Goal: Transaction & Acquisition: Purchase product/service

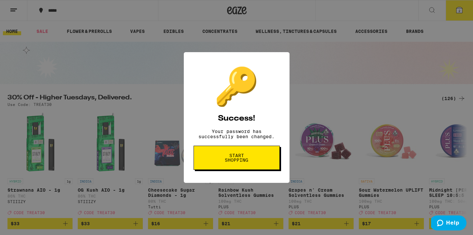
click at [245, 156] on button "Start shopping" at bounding box center [237, 157] width 86 height 24
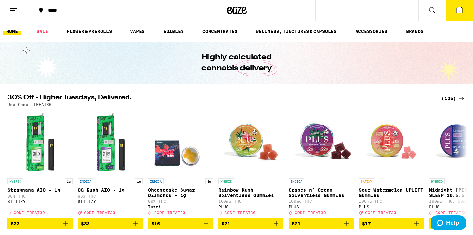
click at [459, 14] on button "2" at bounding box center [459, 10] width 27 height 20
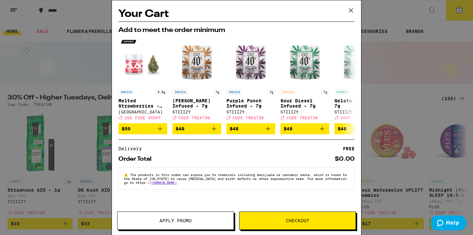
click at [351, 11] on icon at bounding box center [351, 10] width 4 height 4
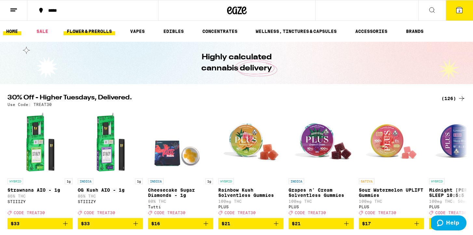
click at [93, 29] on link "FLOWER & PREROLLS" at bounding box center [89, 31] width 52 height 8
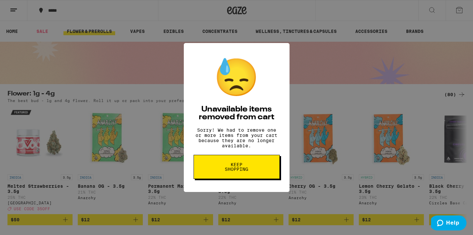
click at [235, 165] on button "Keep Shopping" at bounding box center [237, 166] width 86 height 24
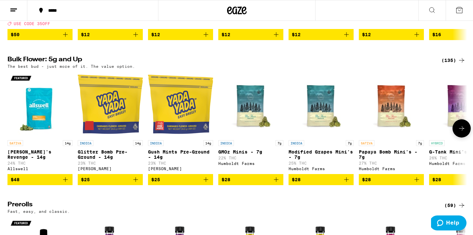
scroll to position [184, 0]
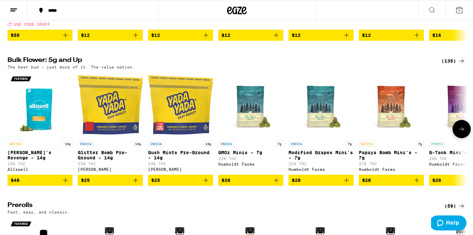
click at [65, 184] on icon "Add to bag" at bounding box center [65, 180] width 8 height 8
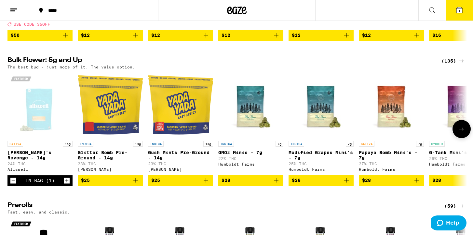
scroll to position [205, 0]
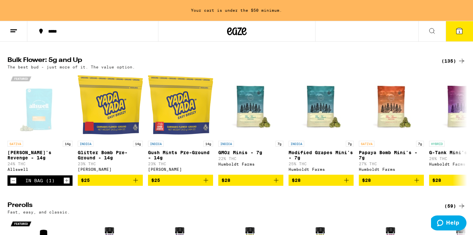
click at [462, 35] on button "1" at bounding box center [459, 31] width 27 height 20
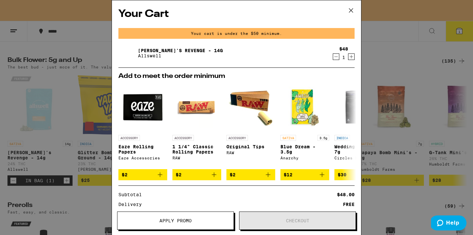
click at [177, 224] on button "Apply Promo" at bounding box center [175, 220] width 117 height 18
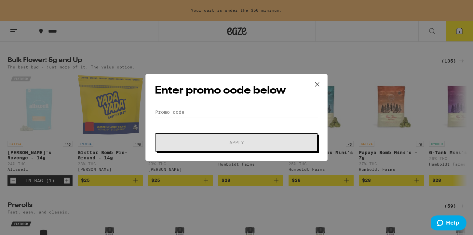
click at [318, 85] on icon at bounding box center [317, 84] width 10 height 10
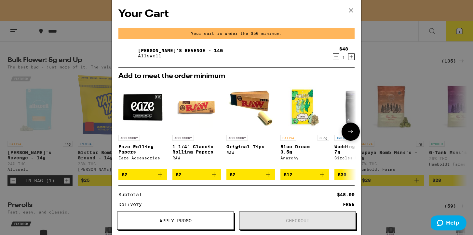
click at [346, 132] on button at bounding box center [351, 131] width 18 height 18
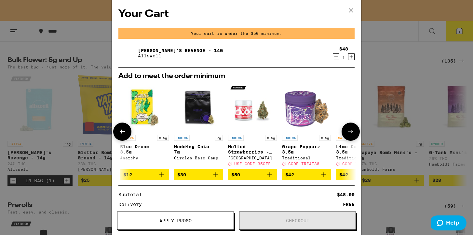
scroll to position [0, 165]
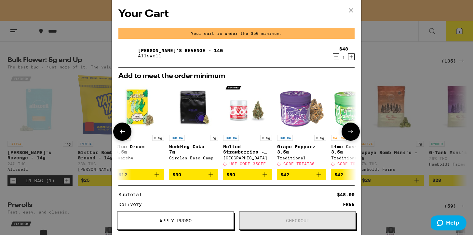
click at [346, 132] on button at bounding box center [351, 131] width 18 height 18
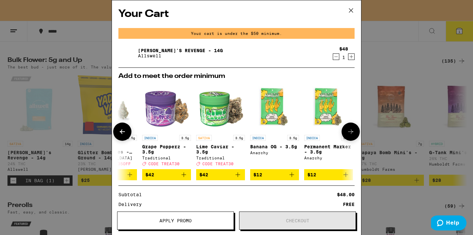
scroll to position [0, 304]
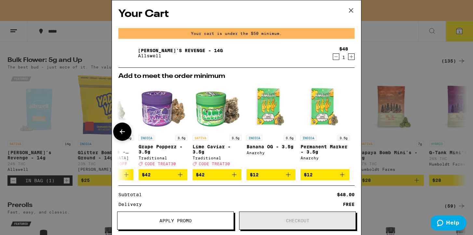
click at [121, 128] on button at bounding box center [122, 131] width 18 height 18
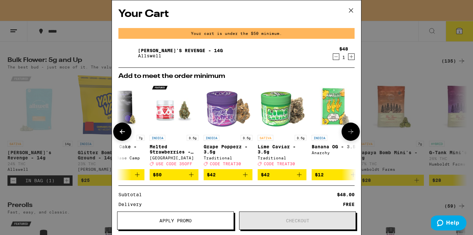
click at [121, 128] on button at bounding box center [122, 131] width 18 height 18
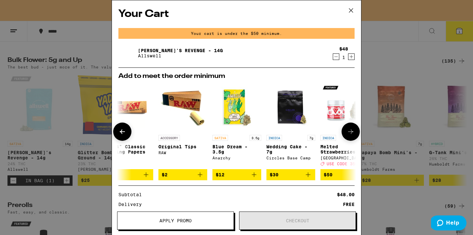
click at [121, 128] on button at bounding box center [122, 131] width 18 height 18
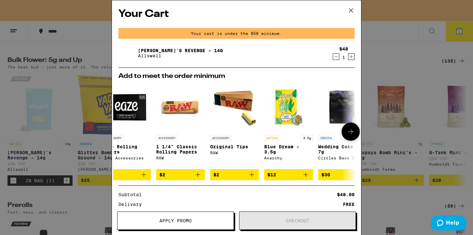
scroll to position [0, 0]
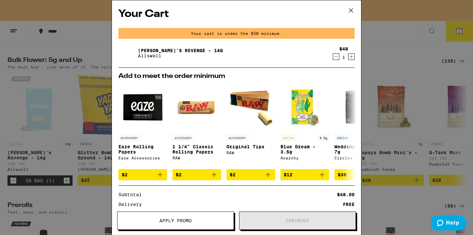
click at [350, 14] on icon at bounding box center [351, 11] width 10 height 10
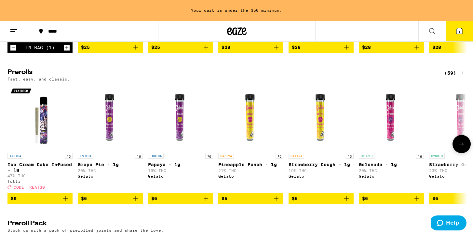
scroll to position [339, 0]
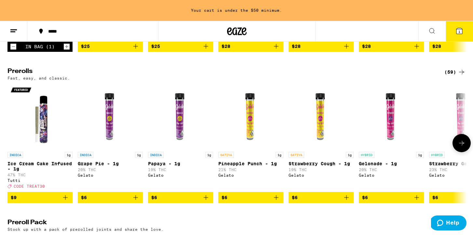
click at [460, 147] on icon at bounding box center [462, 143] width 8 height 8
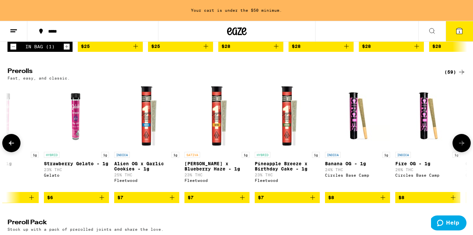
scroll to position [0, 387]
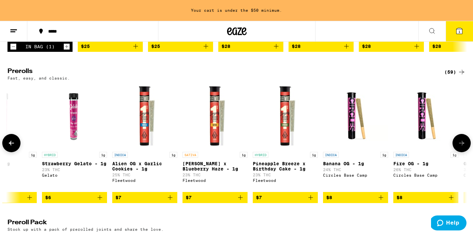
click at [14, 147] on icon at bounding box center [11, 143] width 8 height 8
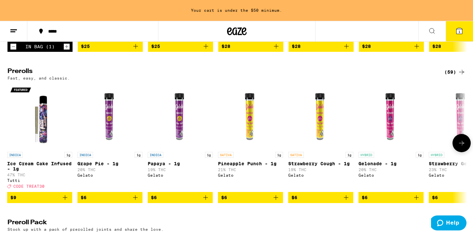
scroll to position [0, 0]
click at [208, 201] on icon "Add to bag" at bounding box center [206, 197] width 8 height 8
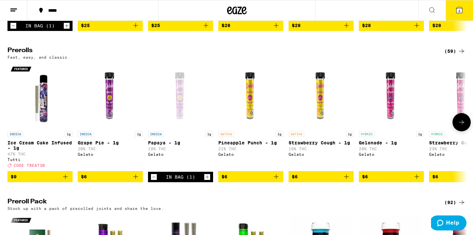
scroll to position [318, 0]
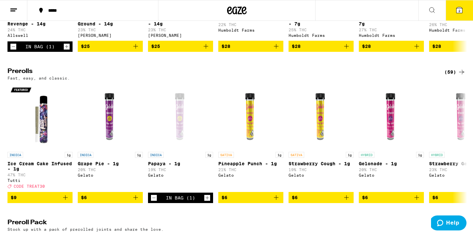
click at [466, 5] on button "2" at bounding box center [459, 10] width 27 height 20
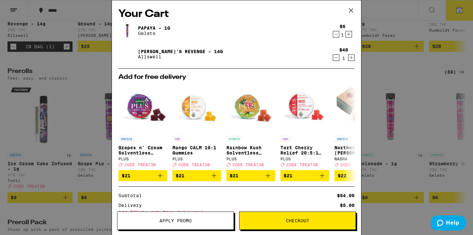
click at [288, 222] on span "Checkout" at bounding box center [297, 220] width 23 height 5
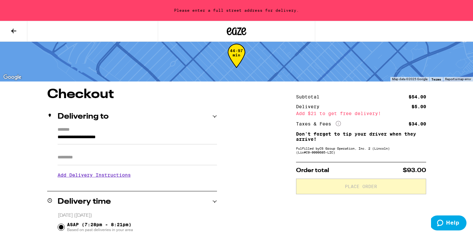
scroll to position [11, 0]
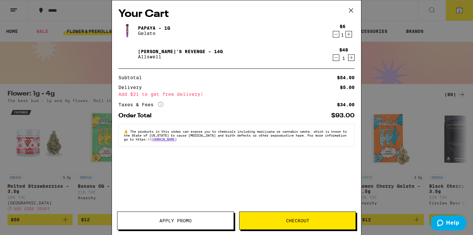
click at [351, 11] on icon at bounding box center [351, 11] width 10 height 10
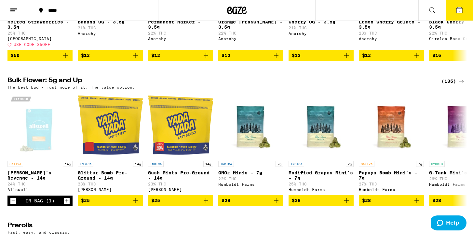
scroll to position [200, 0]
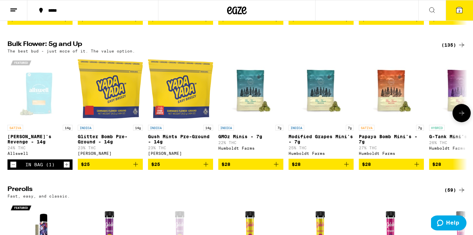
click at [137, 168] on icon "Add to bag" at bounding box center [136, 164] width 8 height 8
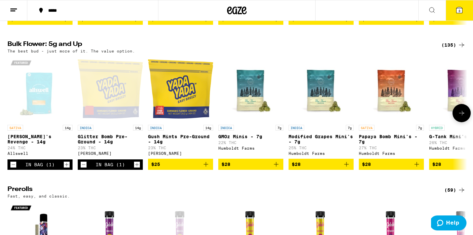
click at [204, 168] on icon "Add to bag" at bounding box center [206, 164] width 8 height 8
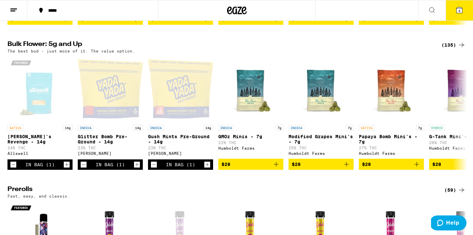
click at [461, 9] on icon at bounding box center [459, 10] width 6 height 6
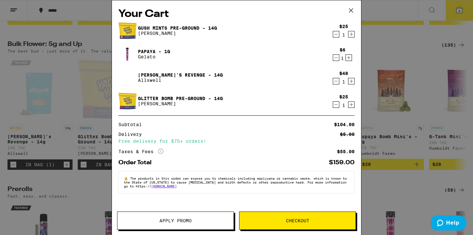
click at [337, 82] on icon "Decrement" at bounding box center [336, 81] width 6 height 8
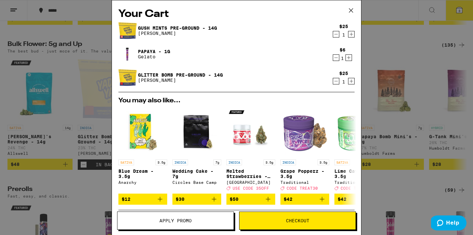
click at [336, 59] on icon "Decrement" at bounding box center [336, 58] width 6 height 8
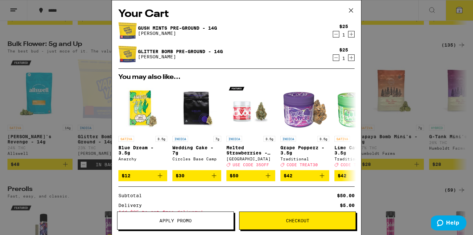
click at [270, 226] on button "Checkout" at bounding box center [297, 220] width 117 height 18
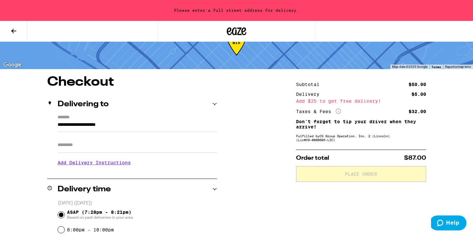
scroll to position [24, 0]
click at [151, 125] on input "**********" at bounding box center [137, 125] width 159 height 11
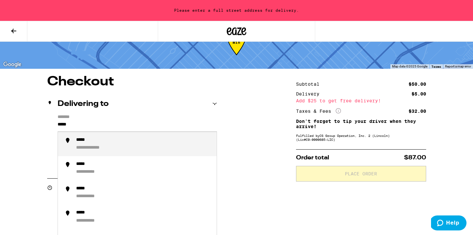
click at [131, 147] on div "**********" at bounding box center [143, 144] width 135 height 14
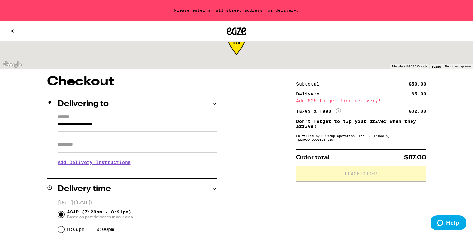
click at [116, 149] on input "Apt/Suite" at bounding box center [137, 145] width 159 height 16
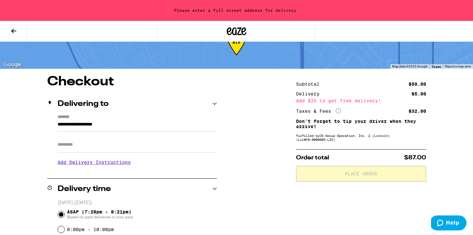
click at [93, 126] on input "**********" at bounding box center [137, 125] width 159 height 11
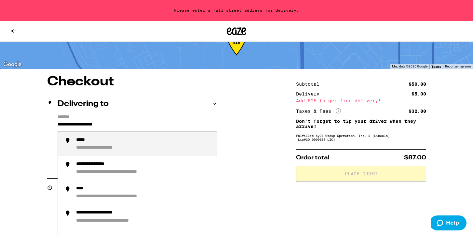
drag, startPoint x: 121, startPoint y: 123, endPoint x: 42, endPoint y: 123, distance: 79.0
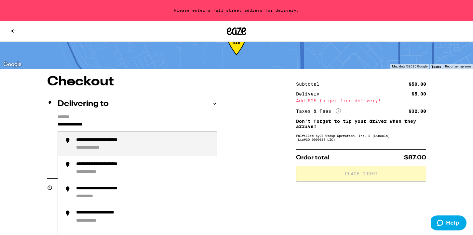
click at [114, 141] on div "**********" at bounding box center [113, 140] width 74 height 6
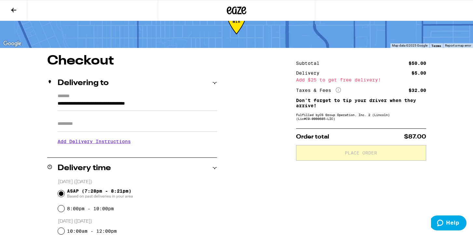
type input "**********"
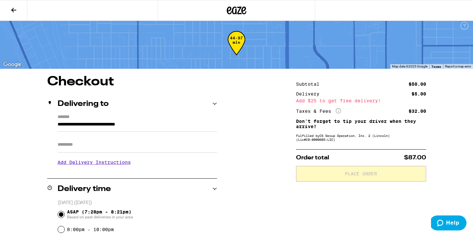
click at [106, 146] on input "Apt/Suite" at bounding box center [137, 145] width 159 height 16
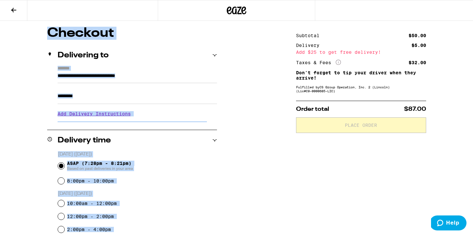
scroll to position [0, 0]
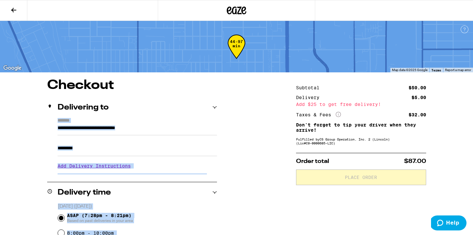
drag, startPoint x: 127, startPoint y: 115, endPoint x: 24, endPoint y: 110, distance: 103.5
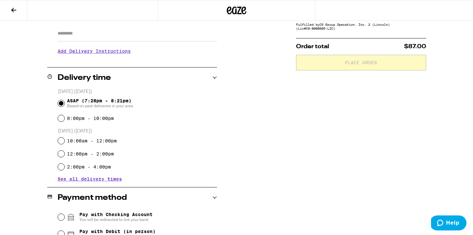
scroll to position [114, 0]
drag, startPoint x: 127, startPoint y: 131, endPoint x: 198, endPoint y: 194, distance: 95.2
click at [198, 194] on div "**********" at bounding box center [132, 148] width 170 height 367
click at [239, 175] on div "**********" at bounding box center [236, 148] width 468 height 367
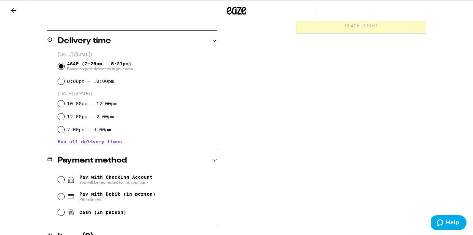
scroll to position [152, 0]
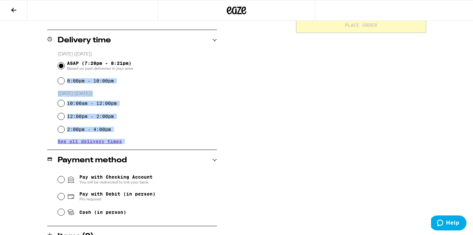
drag, startPoint x: 163, startPoint y: 78, endPoint x: 74, endPoint y: 171, distance: 128.8
click at [74, 171] on div "**********" at bounding box center [132, 110] width 170 height 367
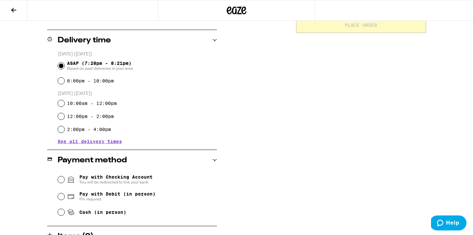
click at [224, 57] on div "**********" at bounding box center [236, 110] width 468 height 367
drag, startPoint x: 225, startPoint y: 70, endPoint x: 39, endPoint y: 114, distance: 190.7
click at [57, 157] on div "**********" at bounding box center [236, 110] width 468 height 367
click at [167, 139] on div "[DATE] ([DATE]) ASAP (7:28pm - 8:21pm) Based on past deliveries in your area 8:…" at bounding box center [132, 97] width 170 height 93
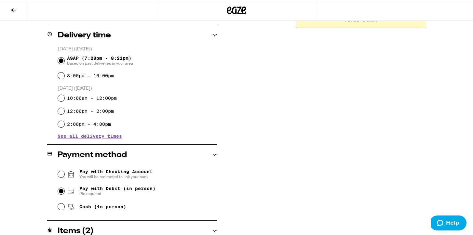
click at [60, 192] on input "Pay with Debit (in person) Pin required" at bounding box center [61, 191] width 7 height 7
radio input "true"
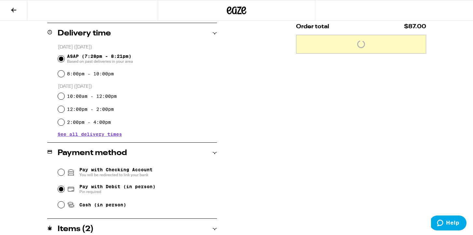
scroll to position [161, 0]
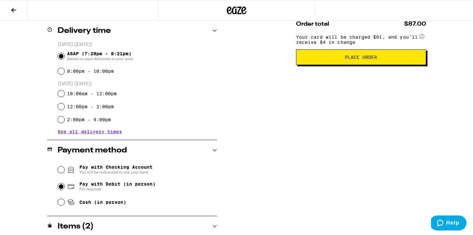
click at [63, 172] on div "Pay with Checking Account You will be redirected to link your bank" at bounding box center [137, 169] width 159 height 17
click at [62, 168] on input "Pay with Checking Account You will be redirected to link your bank" at bounding box center [61, 170] width 7 height 7
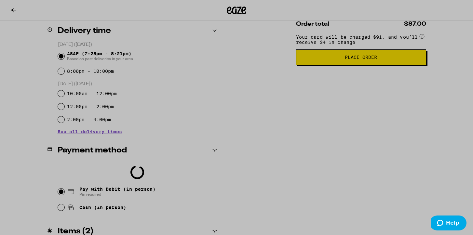
click at [312, 127] on div at bounding box center [236, 117] width 473 height 235
click at [160, 111] on div at bounding box center [236, 117] width 473 height 235
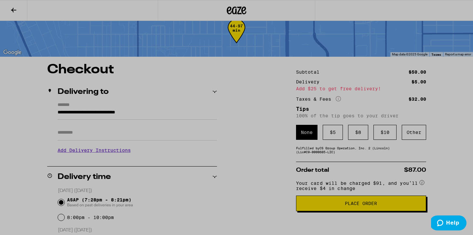
scroll to position [0, 0]
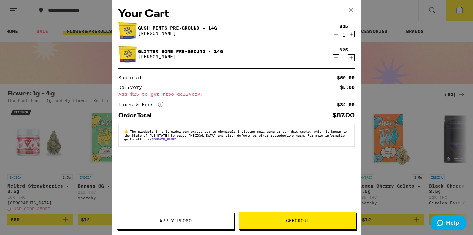
click at [68, 38] on div "Your Cart Gush Mints Pre-Ground - 14g Yada Yada $25 1 Glitter Bomb Pre-Ground -…" at bounding box center [236, 117] width 473 height 235
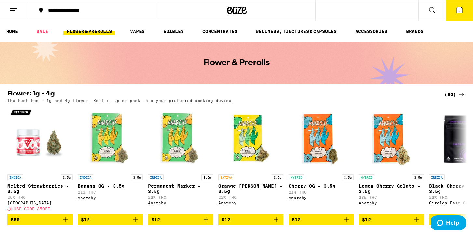
click at [468, 6] on button "2" at bounding box center [459, 10] width 27 height 20
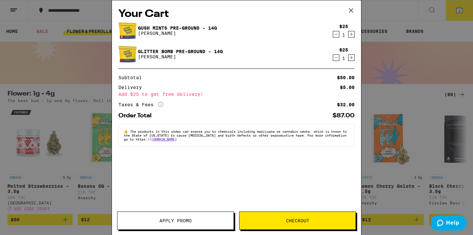
click at [275, 223] on button "Checkout" at bounding box center [297, 220] width 117 height 18
click at [337, 32] on icon "Decrement" at bounding box center [336, 34] width 6 height 8
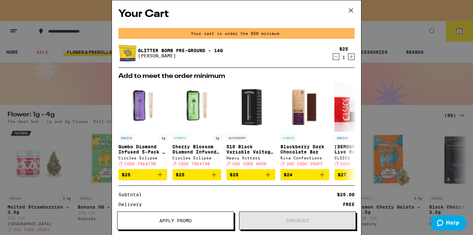
click at [336, 54] on icon "Decrement" at bounding box center [336, 57] width 6 height 8
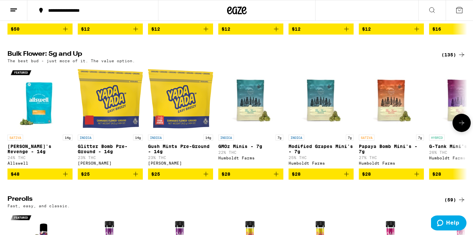
scroll to position [212, 0]
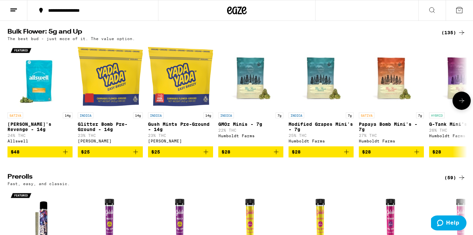
click at [459, 104] on icon at bounding box center [462, 101] width 8 height 8
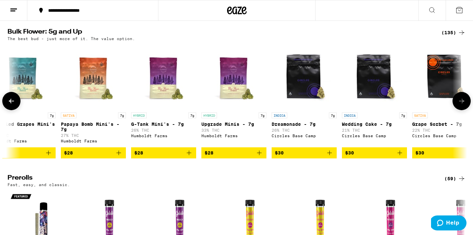
scroll to position [0, 387]
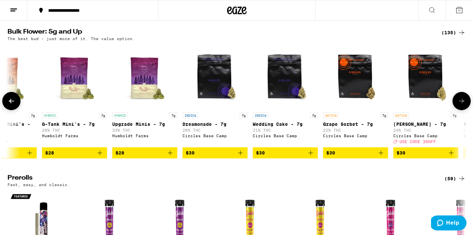
click at [459, 105] on icon at bounding box center [462, 101] width 8 height 8
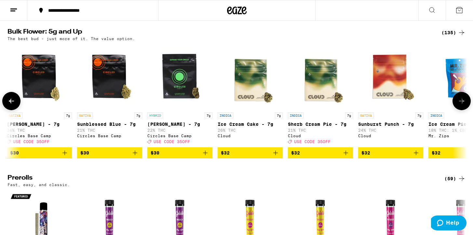
scroll to position [0, 774]
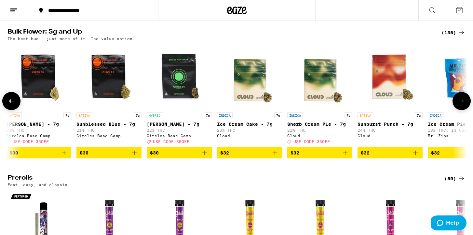
click at [11, 105] on icon at bounding box center [11, 101] width 8 height 8
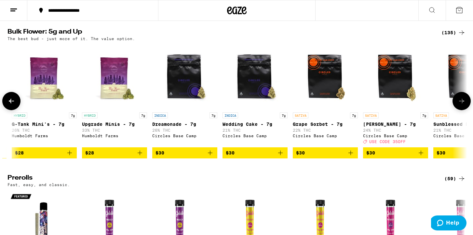
click at [11, 105] on icon at bounding box center [11, 101] width 8 height 8
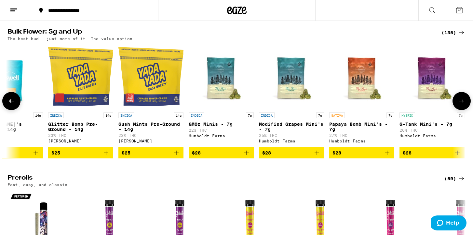
scroll to position [0, 28]
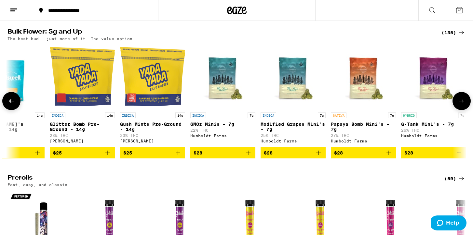
click at [11, 105] on icon at bounding box center [11, 101] width 8 height 8
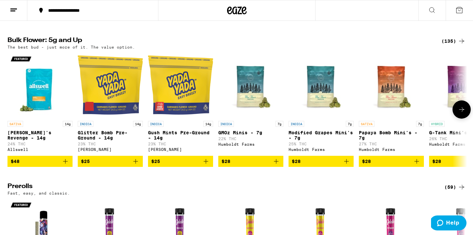
scroll to position [197, 0]
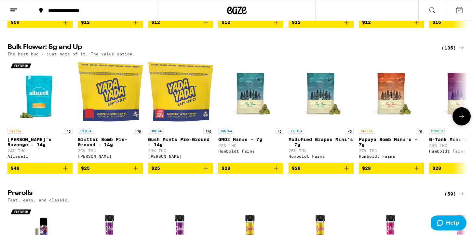
click at [465, 120] on icon at bounding box center [462, 116] width 8 height 8
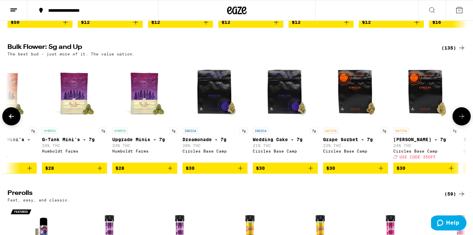
click at [465, 120] on icon at bounding box center [462, 116] width 8 height 8
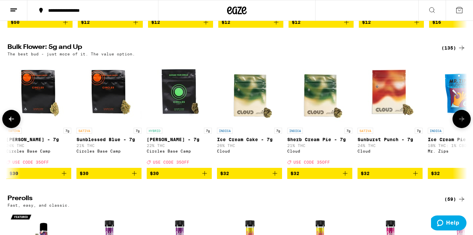
click at [465, 123] on icon at bounding box center [462, 119] width 8 height 8
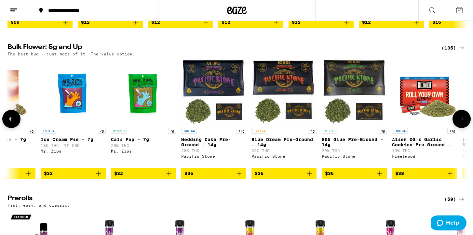
click at [465, 123] on icon at bounding box center [462, 119] width 8 height 8
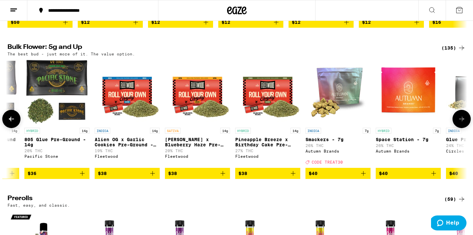
scroll to position [0, 1548]
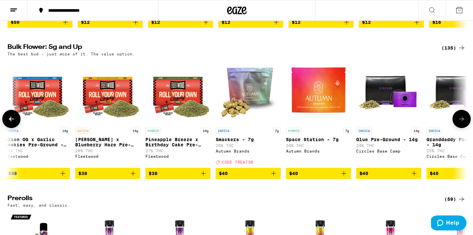
click at [465, 123] on icon at bounding box center [462, 119] width 8 height 8
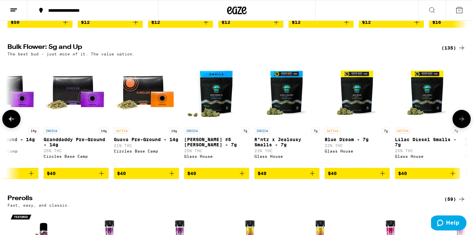
scroll to position [0, 1935]
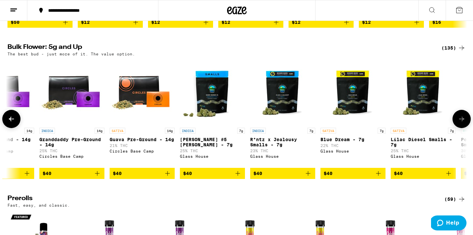
click at [465, 123] on icon at bounding box center [462, 119] width 8 height 8
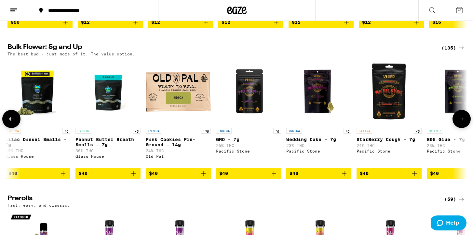
scroll to position [0, 2322]
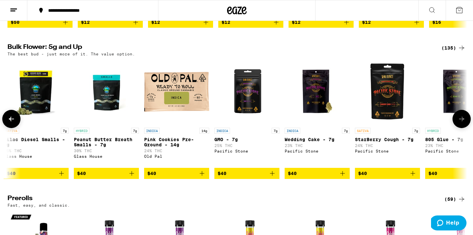
click at [465, 123] on icon at bounding box center [462, 119] width 8 height 8
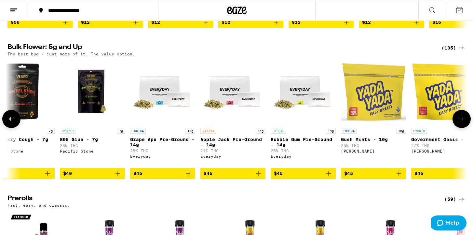
scroll to position [0, 2709]
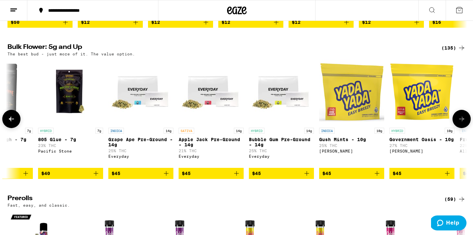
click at [466, 124] on button at bounding box center [461, 119] width 18 height 18
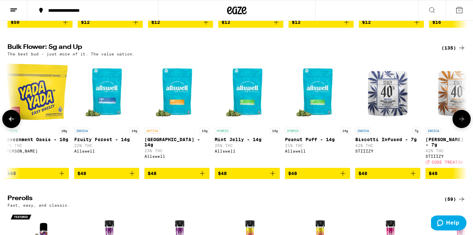
scroll to position [0, 3096]
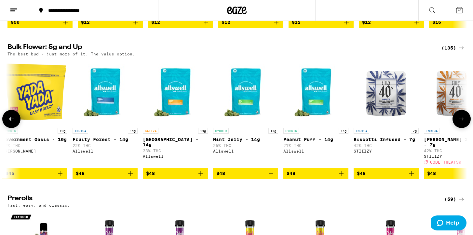
click at [131, 177] on icon "Add to bag" at bounding box center [131, 173] width 8 height 8
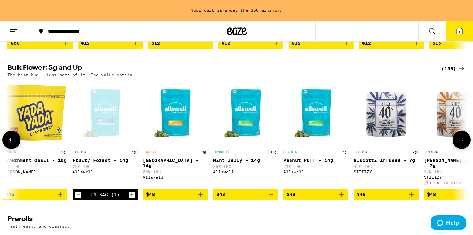
scroll to position [218, 0]
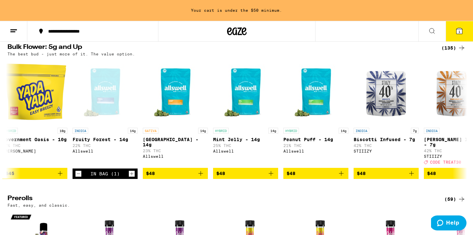
click at [460, 33] on icon at bounding box center [459, 31] width 6 height 6
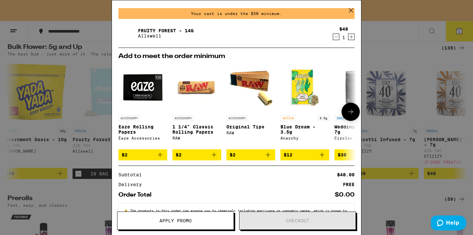
scroll to position [20, 0]
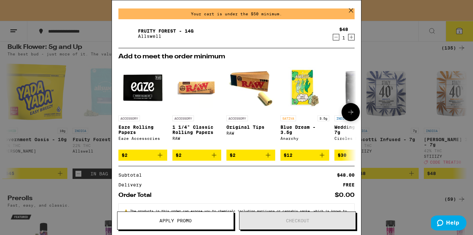
click at [266, 157] on icon "Add to bag" at bounding box center [268, 155] width 8 height 8
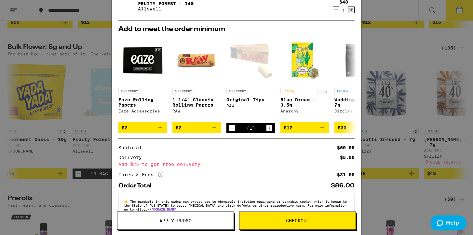
scroll to position [65, 0]
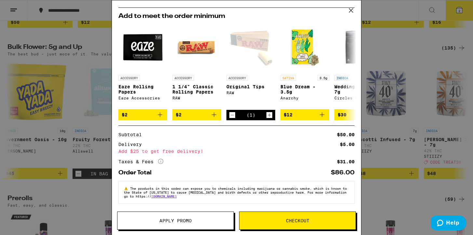
click at [290, 222] on span "Checkout" at bounding box center [297, 220] width 23 height 5
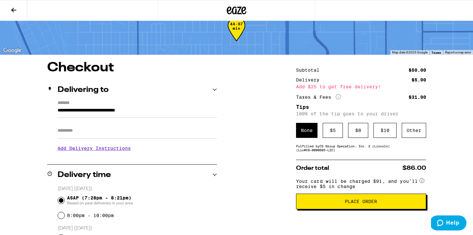
scroll to position [25, 0]
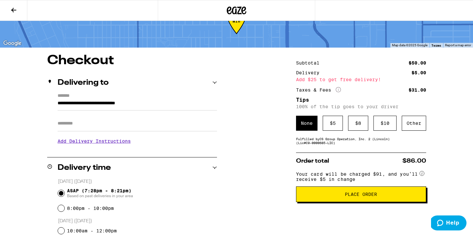
click at [356, 195] on span "Place Order" at bounding box center [361, 194] width 32 height 5
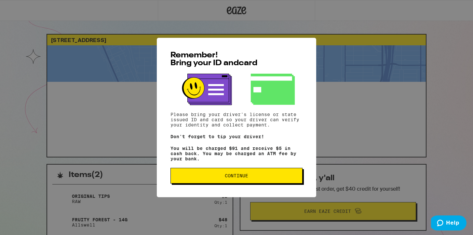
click at [235, 177] on span "Continue" at bounding box center [236, 175] width 23 height 5
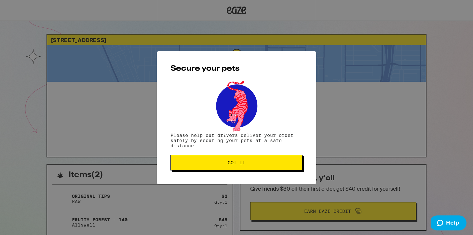
click at [250, 166] on button "Got it" at bounding box center [236, 162] width 132 height 16
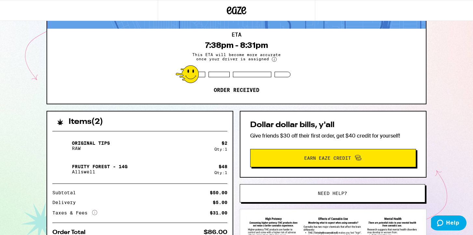
scroll to position [51, 0]
